Goal: Task Accomplishment & Management: Use online tool/utility

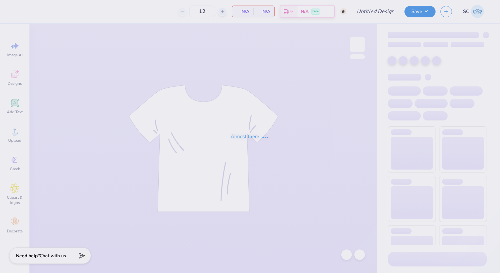
type input "50"
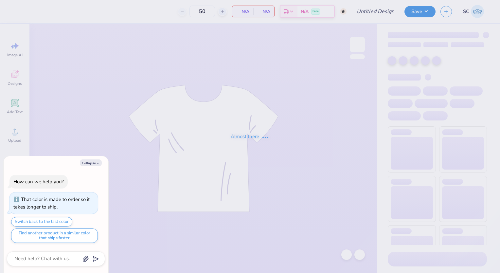
type textarea "x"
type input "Lambda Gamma Homecoming (AKA)"
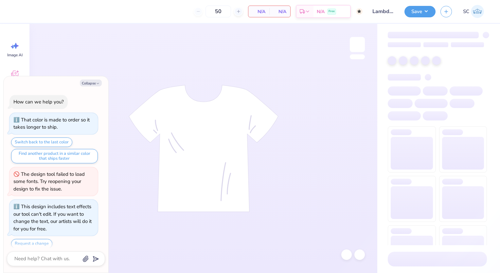
scroll to position [5, 0]
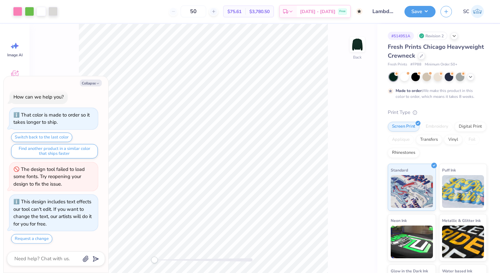
click at [98, 82] on icon "button" at bounding box center [98, 83] width 4 height 4
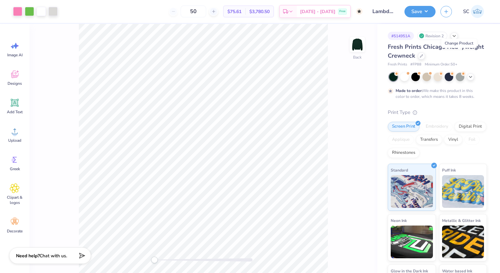
click at [423, 54] on icon at bounding box center [421, 55] width 3 height 3
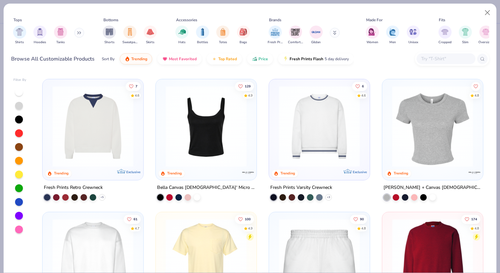
scroll to position [370, 0]
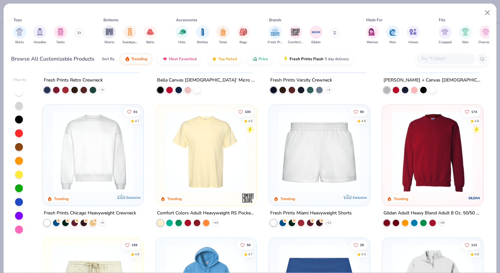
click at [422, 219] on div at bounding box center [423, 222] width 7 height 7
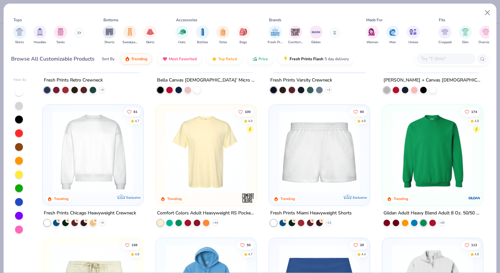
click at [0, 0] on icon at bounding box center [0, 0] width 0 height 0
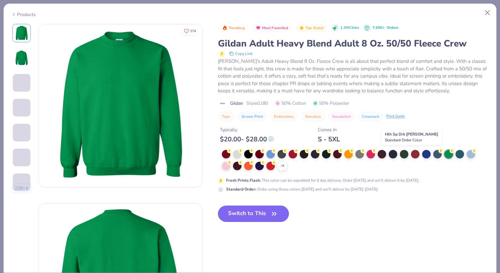
click at [402, 151] on div at bounding box center [404, 154] width 9 height 9
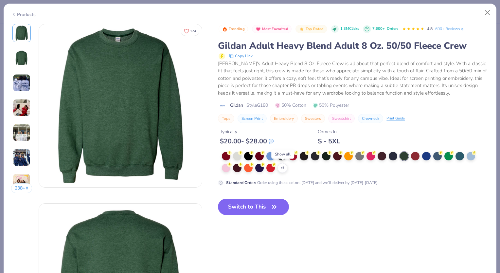
click at [0, 0] on icon at bounding box center [0, 0] width 0 height 0
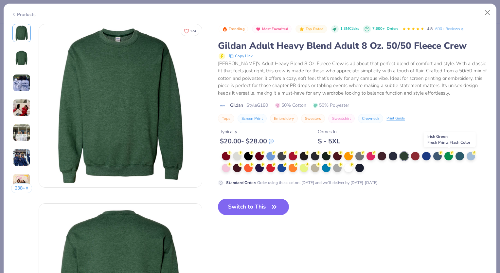
click at [449, 154] on div at bounding box center [448, 156] width 9 height 9
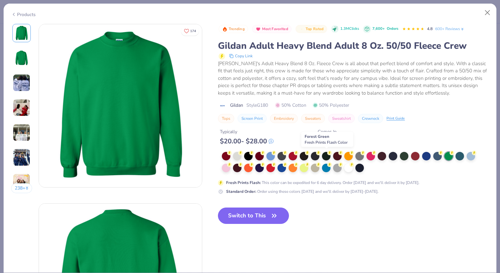
click at [324, 155] on div at bounding box center [326, 156] width 9 height 9
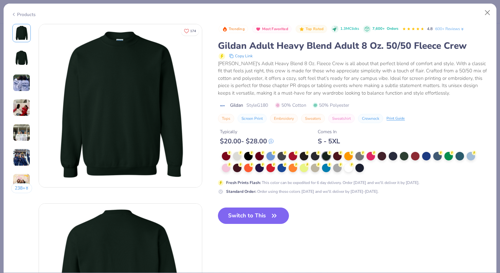
click at [244, 215] on button "Switch to This" at bounding box center [253, 215] width 71 height 16
click at [267, 207] on button "Switch to This" at bounding box center [253, 215] width 71 height 16
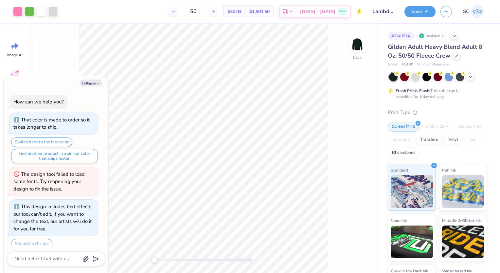
scroll to position [44, 0]
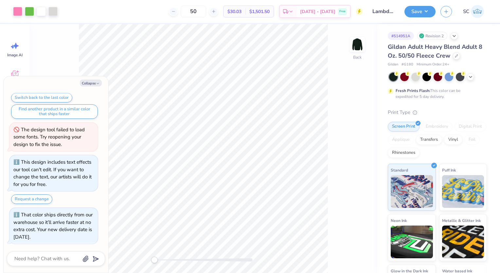
click at [96, 84] on icon "button" at bounding box center [98, 83] width 4 height 4
type textarea "x"
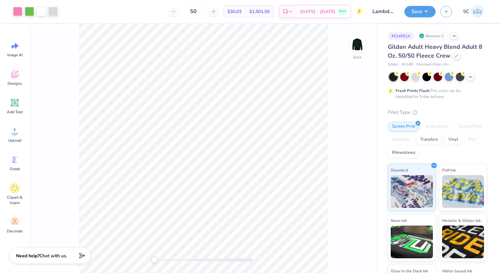
click at [417, 12] on button "Save" at bounding box center [419, 11] width 31 height 11
click at [206, 8] on input "50" at bounding box center [194, 12] width 26 height 12
type input "5"
type input "1"
type input "25"
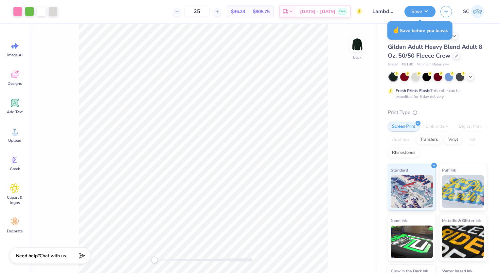
click at [424, 12] on button "Save" at bounding box center [419, 11] width 31 height 11
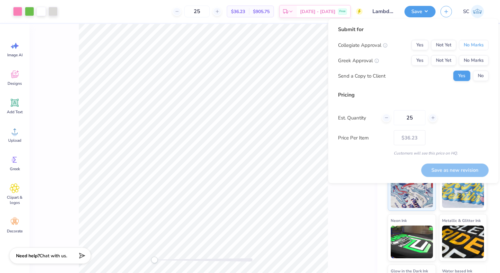
click at [466, 48] on button "No Marks" at bounding box center [474, 45] width 30 height 10
click at [419, 61] on button "Yes" at bounding box center [419, 60] width 17 height 10
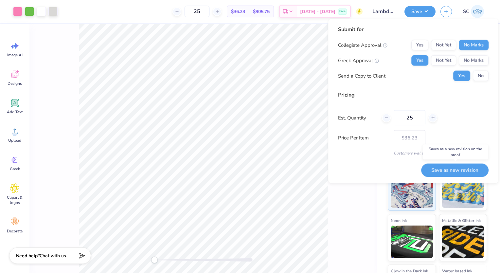
click at [452, 166] on button "Save as new revision" at bounding box center [454, 169] width 67 height 13
type input "$29.88"
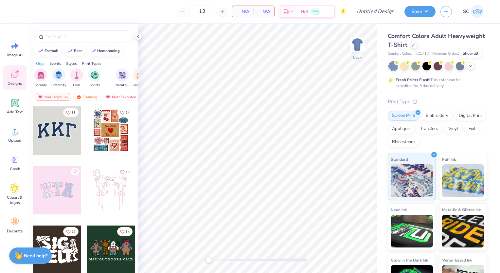
click at [472, 67] on icon at bounding box center [470, 65] width 5 height 5
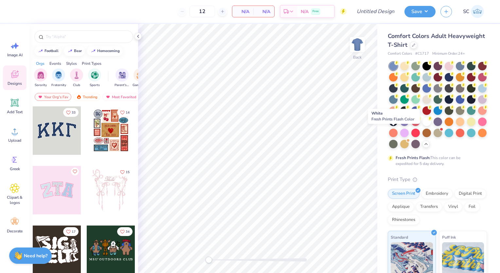
click at [422, 126] on div at bounding box center [426, 121] width 9 height 9
click at [362, 45] on img at bounding box center [357, 44] width 13 height 13
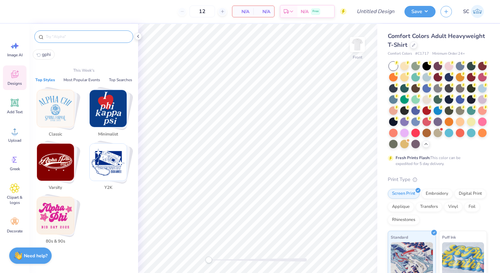
click at [85, 35] on input "text" at bounding box center [87, 36] width 84 height 7
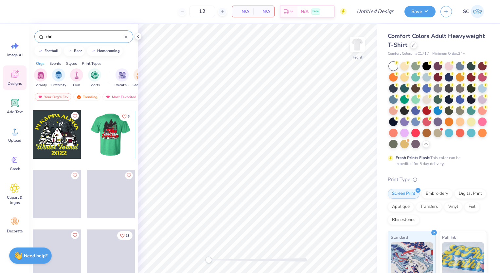
scroll to position [354, 0]
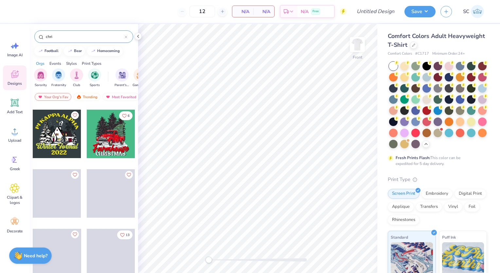
click at [93, 172] on span at bounding box center [111, 193] width 48 height 48
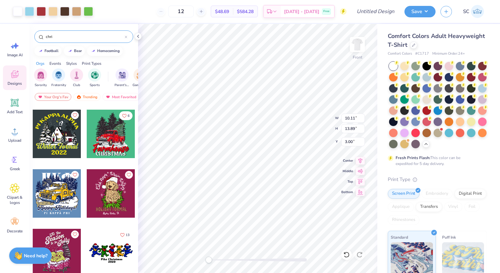
click at [345, 255] on icon at bounding box center [346, 254] width 7 height 7
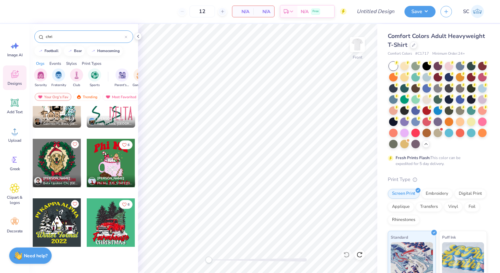
scroll to position [0, 0]
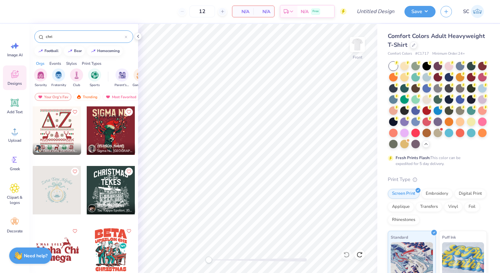
click at [60, 36] on input "chri" at bounding box center [84, 36] width 79 height 7
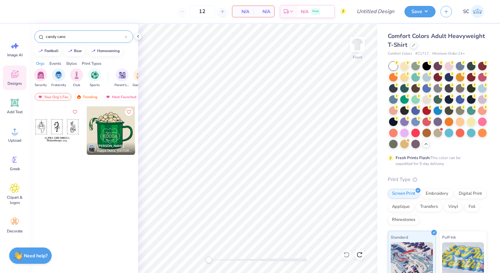
type input "candy cane"
click at [10, 193] on div "Clipart & logos" at bounding box center [15, 194] width 24 height 30
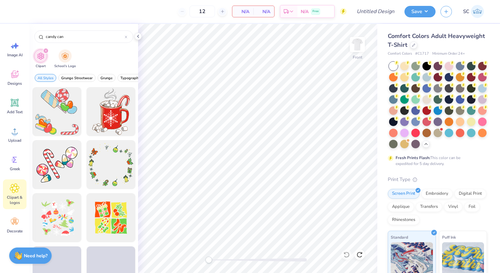
type input "candy can"
drag, startPoint x: 39, startPoint y: 81, endPoint x: 105, endPoint y: 58, distance: 69.4
click at [105, 58] on div "candy can Clipart School's Logo All Styles Grunge Streetwear Grunge Typography …" at bounding box center [83, 148] width 109 height 249
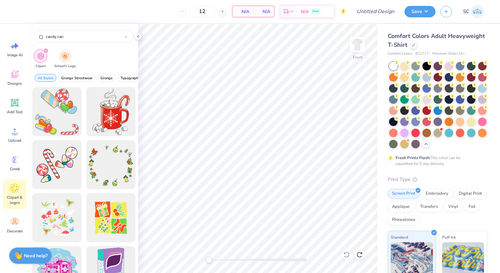
click at [85, 40] on input "candy can" at bounding box center [84, 36] width 79 height 7
type input "candy cane"
click at [120, 199] on div at bounding box center [110, 217] width 49 height 49
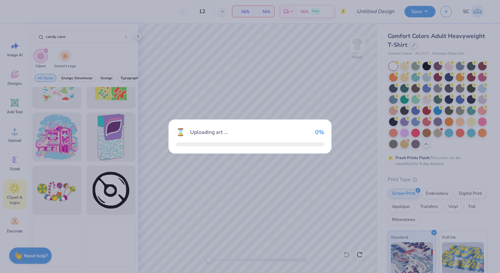
scroll to position [149, 0]
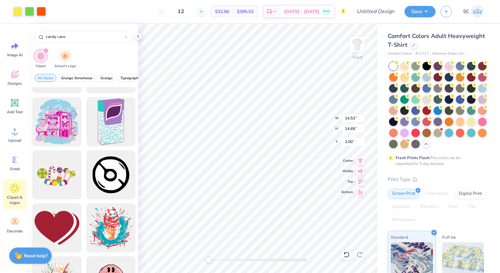
click at [348, 258] on div at bounding box center [346, 254] width 10 height 10
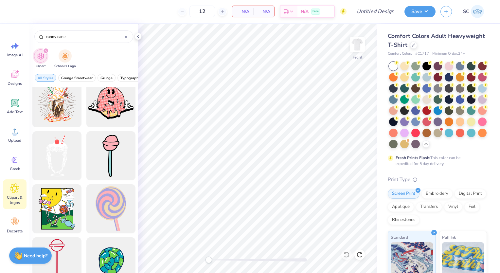
scroll to position [327, 0]
